Goal: Transaction & Acquisition: Purchase product/service

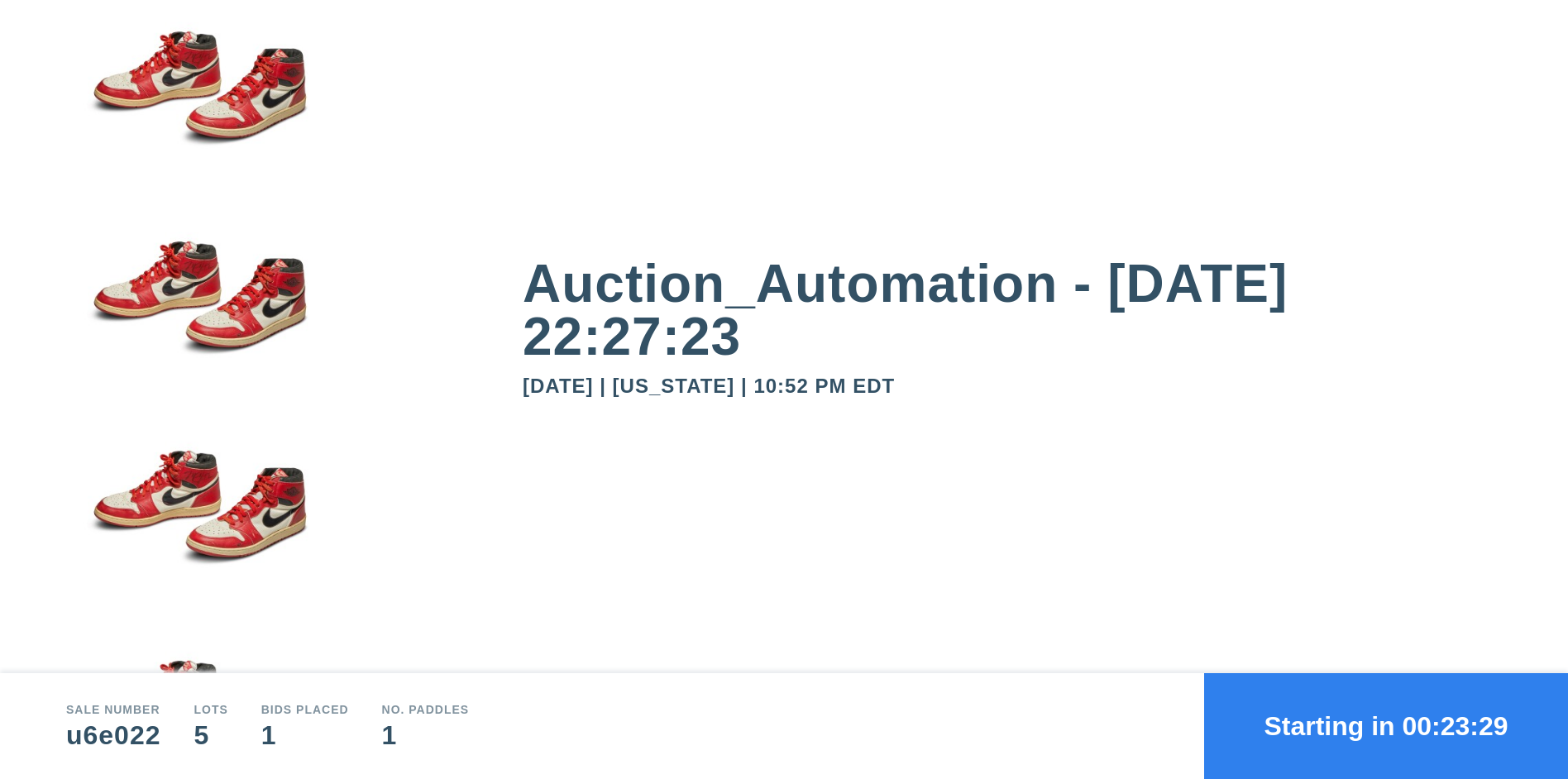
click at [1386, 727] on button "Starting in 00:23:29" at bounding box center [1386, 727] width 364 height 106
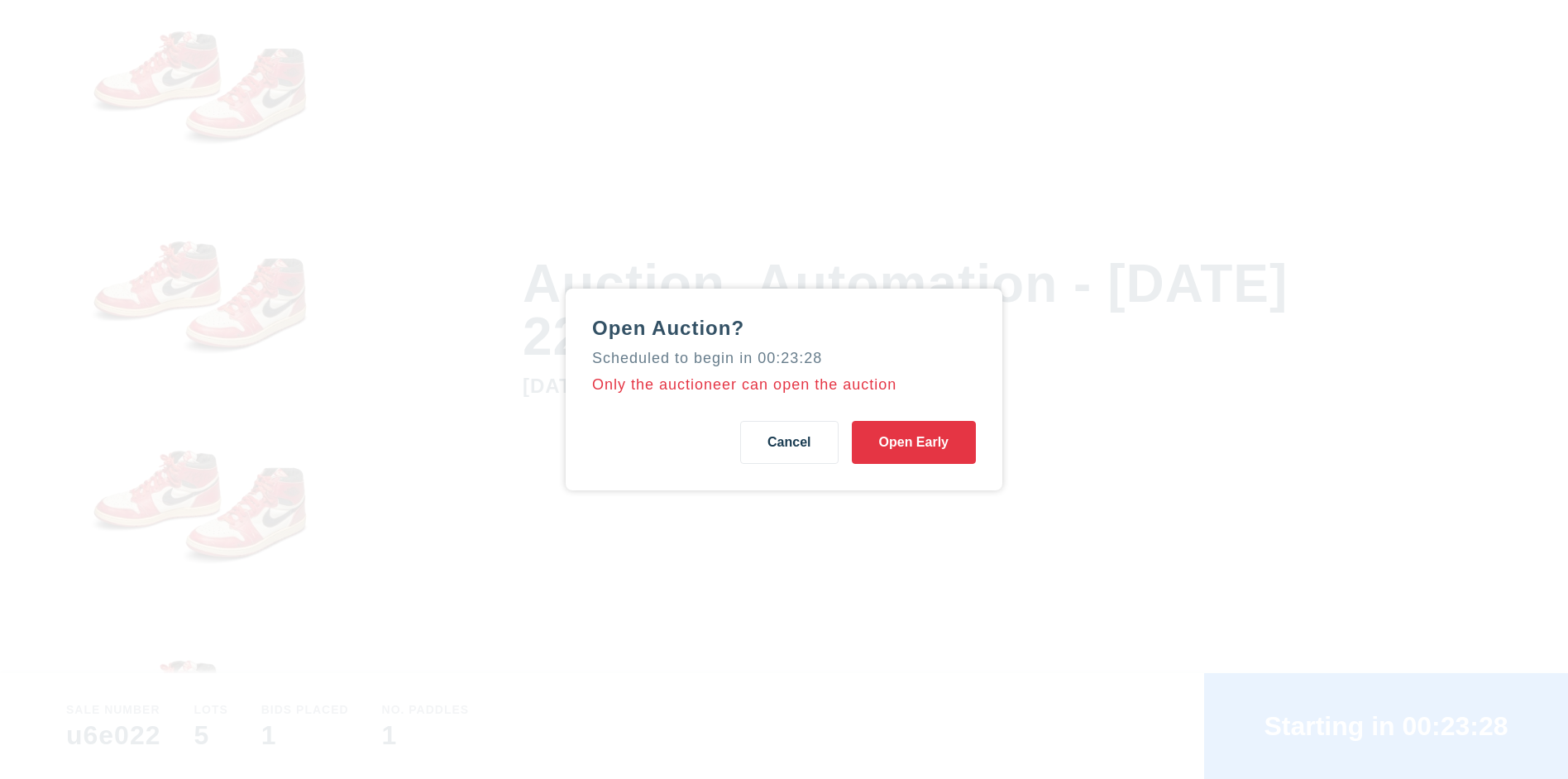
click at [913, 443] on button "Open Early" at bounding box center [914, 443] width 124 height 43
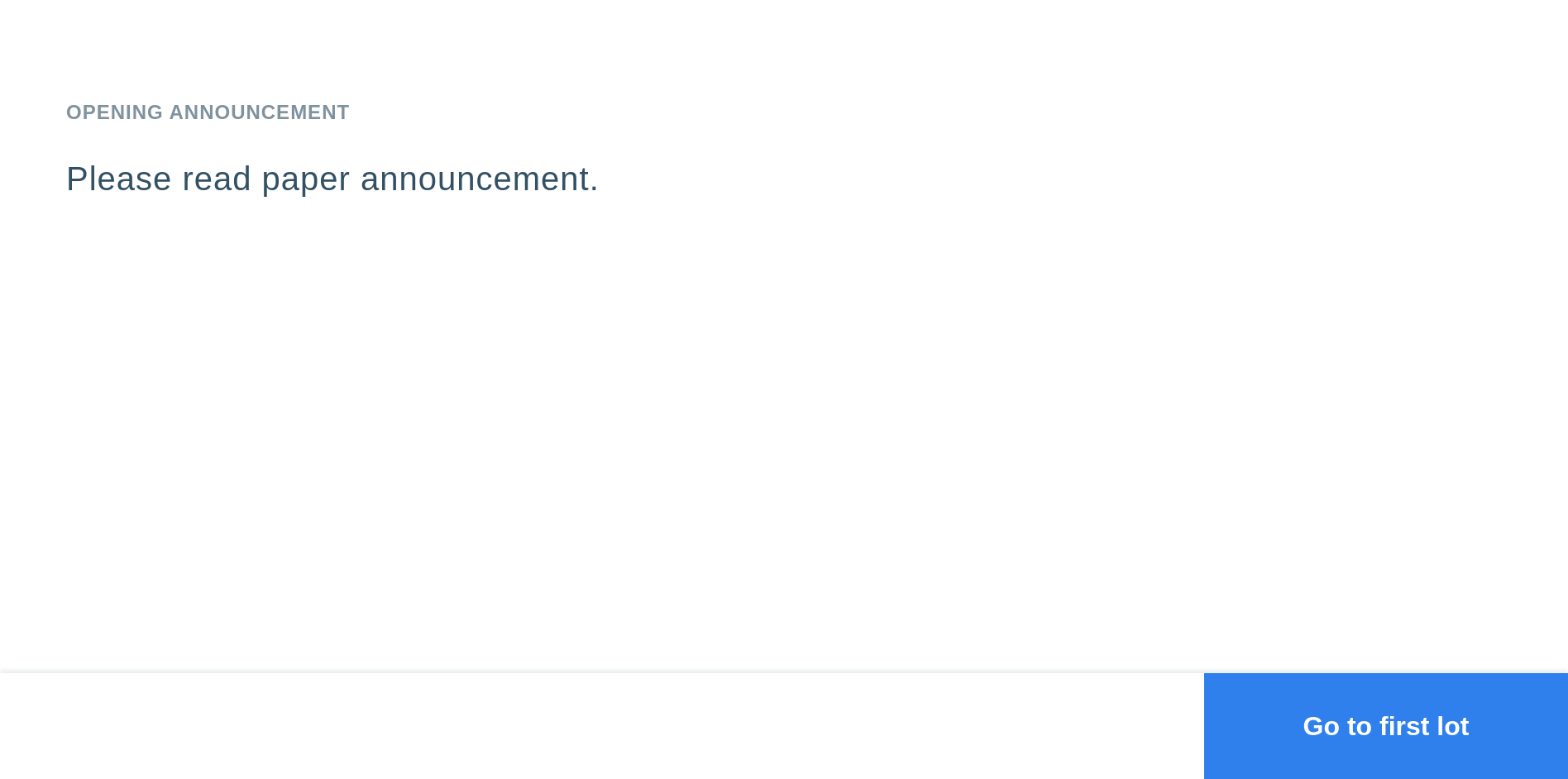
click at [1386, 727] on button "Go to first lot" at bounding box center [1386, 727] width 364 height 106
